Goal: Transaction & Acquisition: Purchase product/service

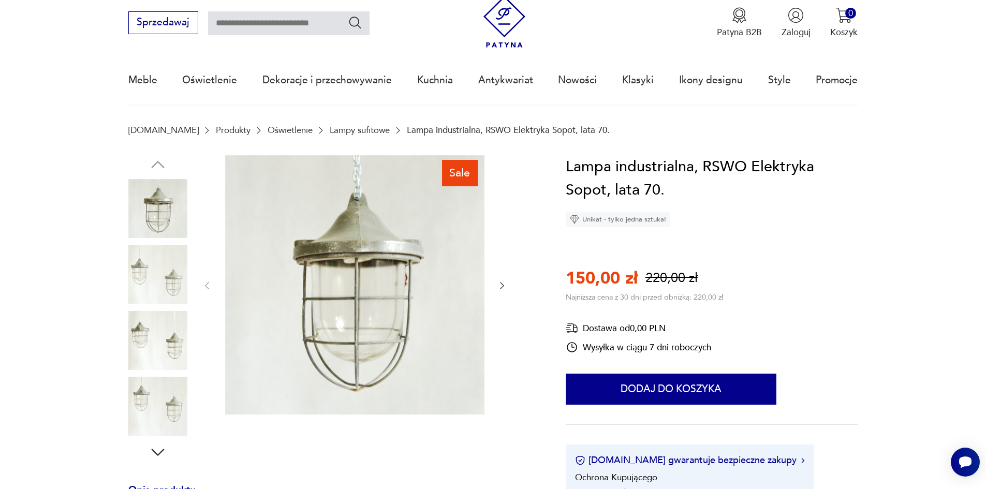
scroll to position [52, 0]
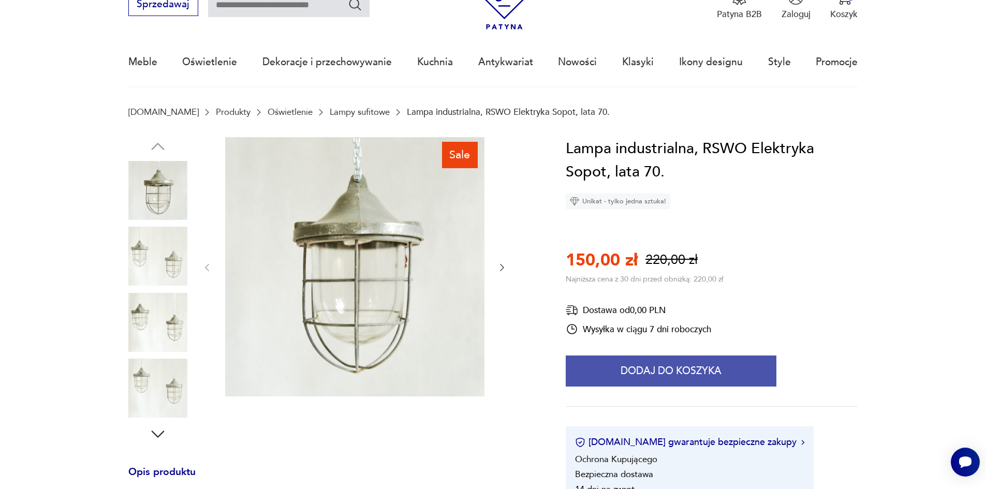
click at [669, 375] on button "Dodaj do koszyka" at bounding box center [671, 371] width 211 height 31
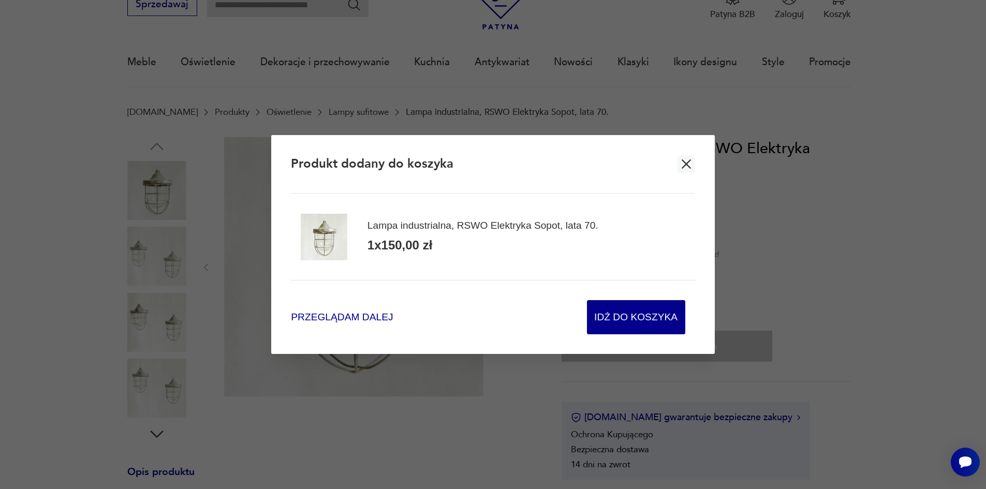
click at [338, 317] on span "Przeglądam dalej" at bounding box center [342, 318] width 102 height 14
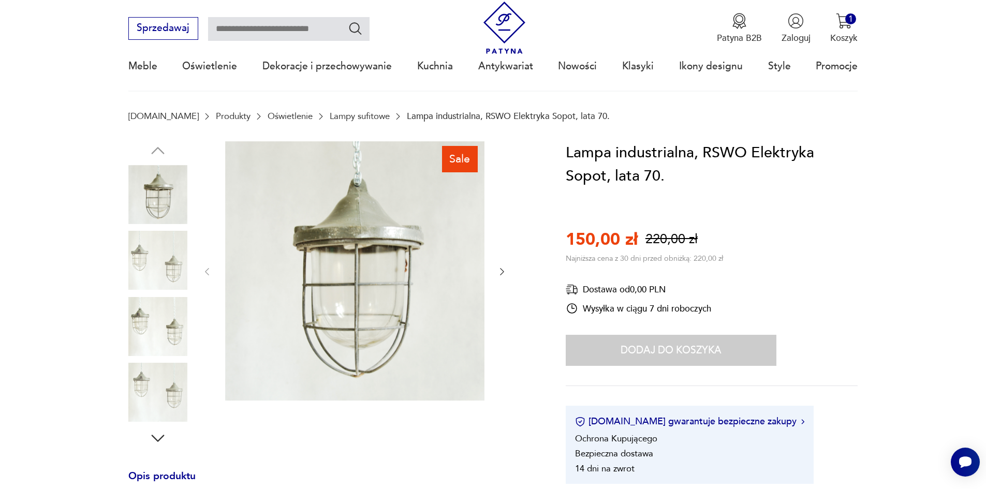
scroll to position [0, 0]
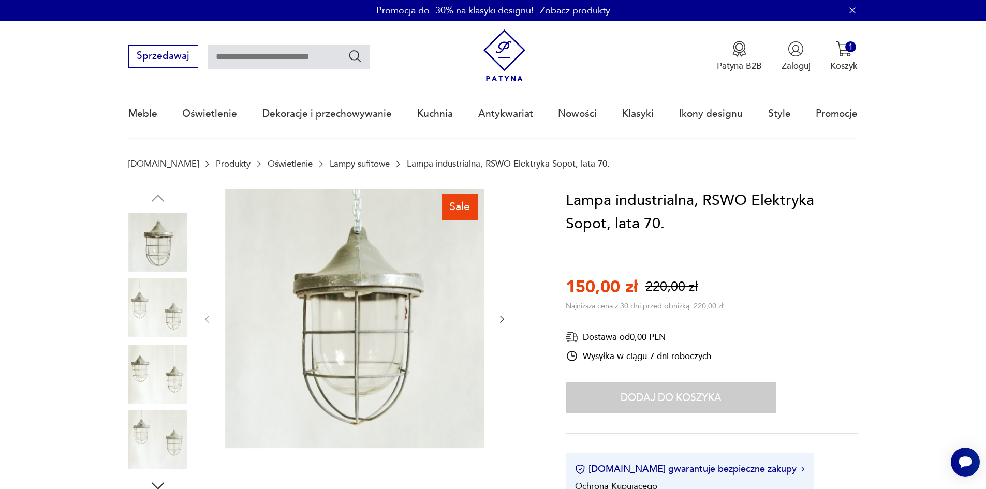
click at [241, 63] on input "text" at bounding box center [289, 57] width 162 height 24
type input "****"
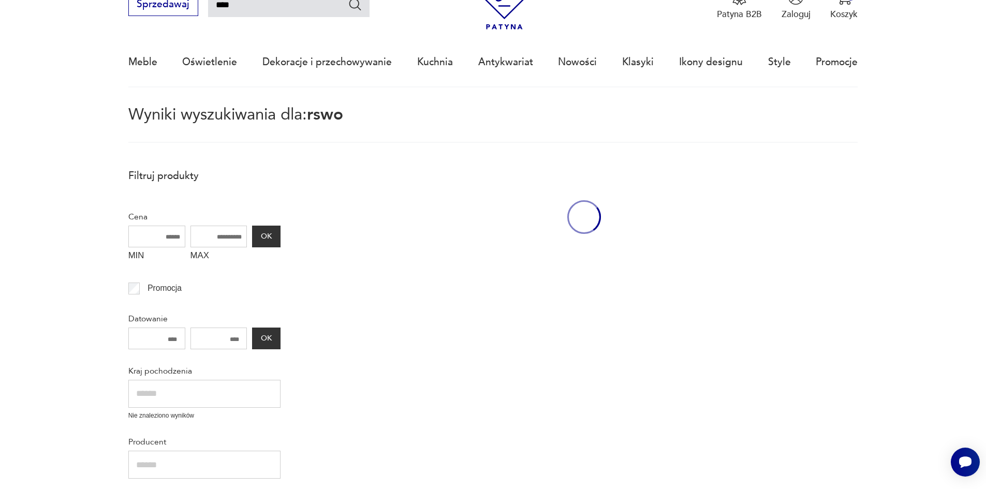
scroll to position [60, 0]
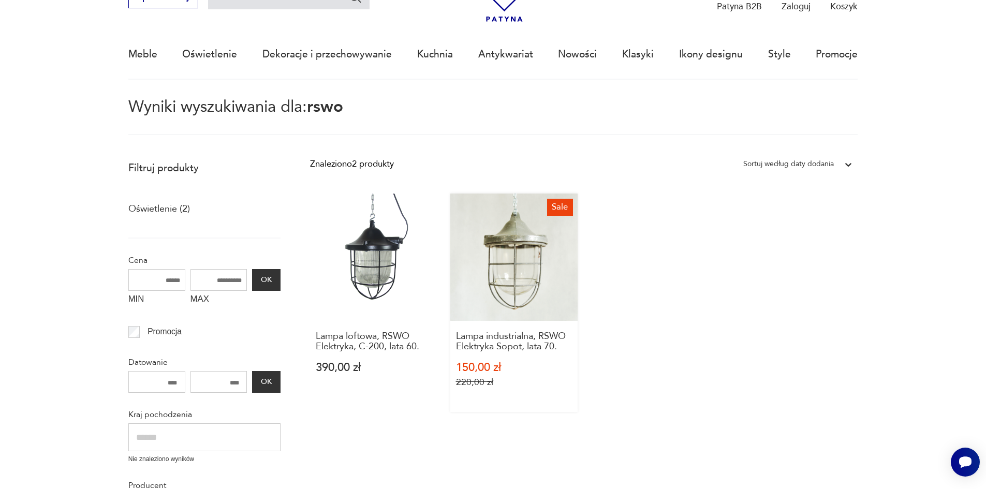
click at [527, 292] on link "Sale Lampa industrialna, RSWO Elektryka Sopot, lata 70. 150,00 zł 220,00 zł" at bounding box center [514, 303] width 128 height 219
